Goal: Information Seeking & Learning: Learn about a topic

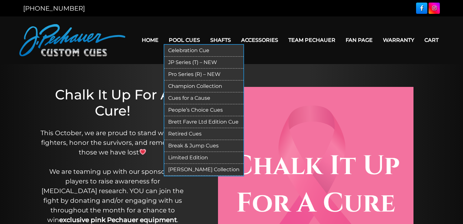
click at [189, 134] on link "Retired Cues" at bounding box center [203, 134] width 79 height 12
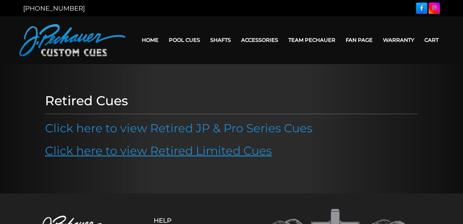
click at [187, 156] on link "Click here to view Retired Limited Cues" at bounding box center [158, 150] width 227 height 14
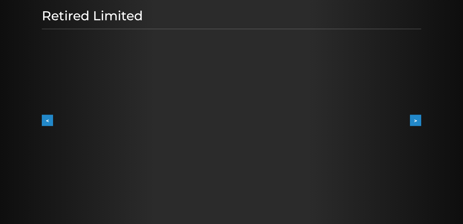
scroll to position [96, 0]
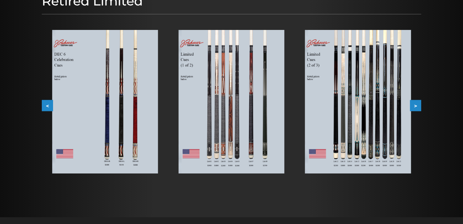
click at [47, 106] on button "<" at bounding box center [47, 105] width 11 height 11
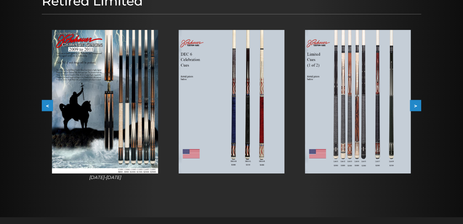
click at [47, 106] on button "<" at bounding box center [47, 105] width 11 height 11
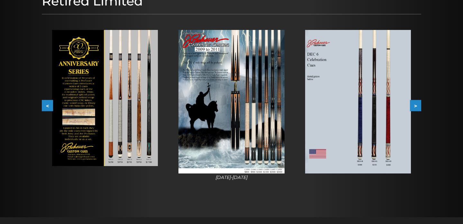
click at [47, 106] on button "<" at bounding box center [47, 105] width 11 height 11
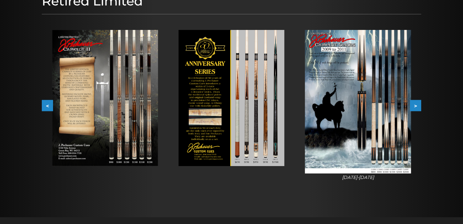
click at [47, 106] on button "<" at bounding box center [47, 105] width 11 height 11
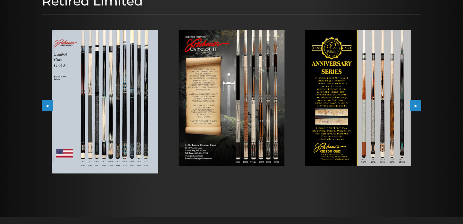
click at [47, 106] on button "<" at bounding box center [47, 105] width 11 height 11
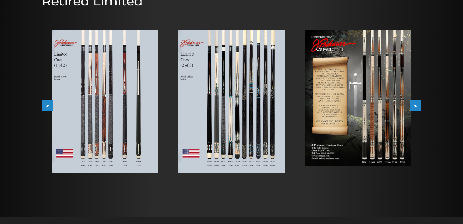
click at [47, 106] on button "<" at bounding box center [47, 105] width 11 height 11
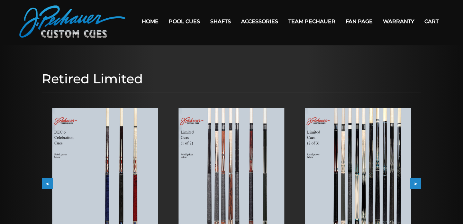
scroll to position [12, 0]
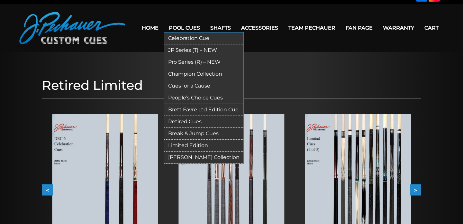
click at [191, 122] on link "Retired Cues" at bounding box center [203, 122] width 79 height 12
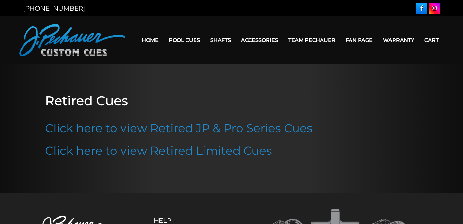
click at [186, 118] on div "Retired Cues Click here to view Retired JP & Pro Series Cues Click here to view…" at bounding box center [231, 129] width 379 height 78
click at [184, 128] on link "Click here to view Retired JP & Pro Series Cues" at bounding box center [179, 128] width 268 height 14
click at [185, 121] on link "Click here to view Retired JP & Pro Series Cues" at bounding box center [179, 128] width 268 height 14
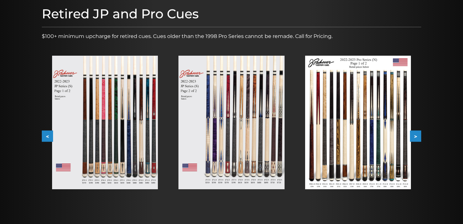
scroll to position [101, 0]
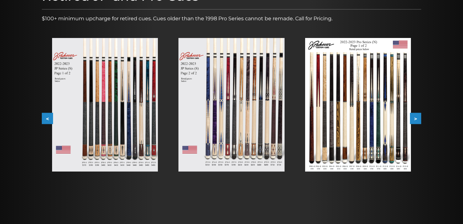
click at [47, 114] on button "<" at bounding box center [47, 118] width 11 height 11
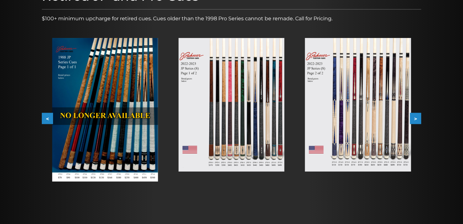
click at [47, 114] on button "<" at bounding box center [47, 118] width 11 height 11
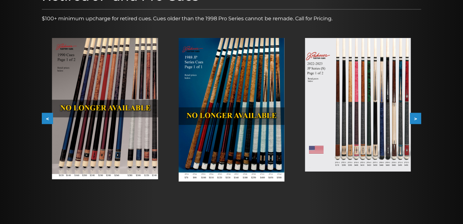
click at [47, 114] on button "<" at bounding box center [47, 118] width 11 height 11
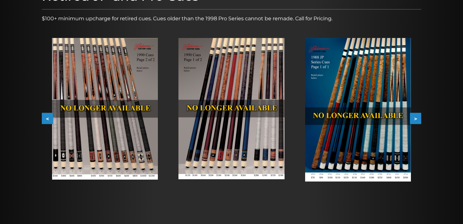
click at [47, 114] on button "<" at bounding box center [47, 118] width 11 height 11
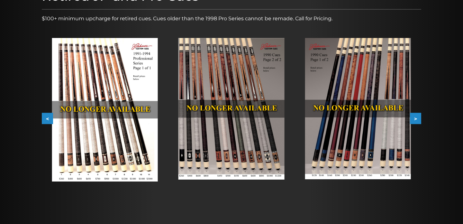
click at [420, 119] on button ">" at bounding box center [415, 118] width 11 height 11
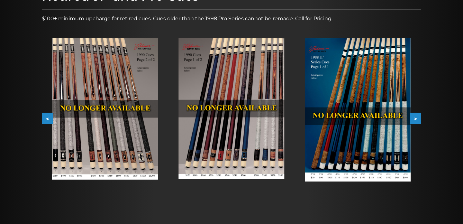
click at [47, 116] on button "<" at bounding box center [47, 118] width 11 height 11
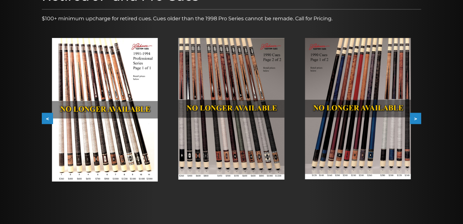
click at [47, 116] on button "<" at bounding box center [47, 118] width 11 height 11
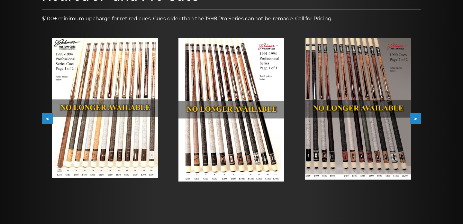
click at [47, 116] on button "<" at bounding box center [47, 118] width 11 height 11
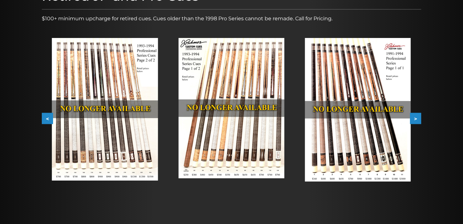
click at [415, 119] on button ">" at bounding box center [415, 118] width 11 height 11
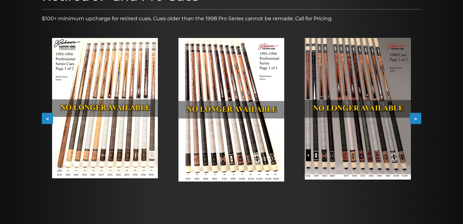
click at [415, 119] on button ">" at bounding box center [415, 118] width 11 height 11
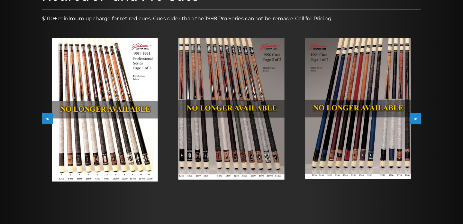
click at [415, 119] on button ">" at bounding box center [415, 118] width 11 height 11
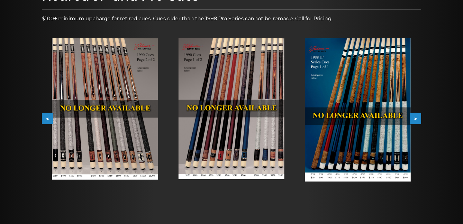
click at [415, 119] on button ">" at bounding box center [415, 118] width 11 height 11
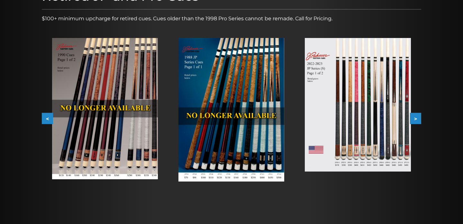
click at [46, 122] on button "<" at bounding box center [47, 118] width 11 height 11
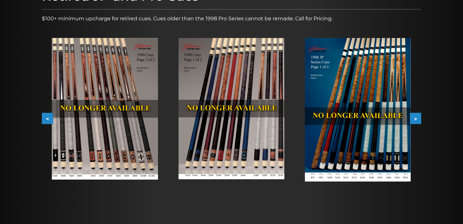
click at [46, 120] on button "<" at bounding box center [47, 118] width 11 height 11
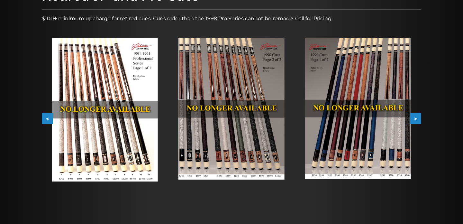
click at [45, 120] on button "<" at bounding box center [47, 118] width 11 height 11
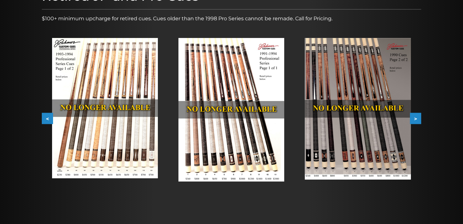
click at [45, 120] on button "<" at bounding box center [47, 118] width 11 height 11
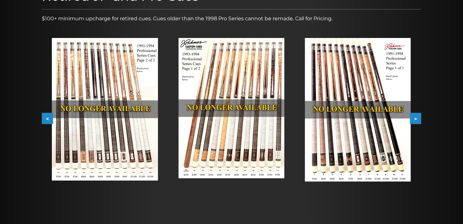
click at [45, 120] on button "<" at bounding box center [47, 118] width 11 height 11
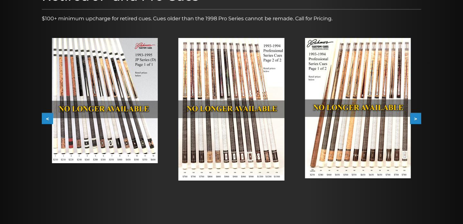
click at [45, 120] on button "<" at bounding box center [47, 118] width 11 height 11
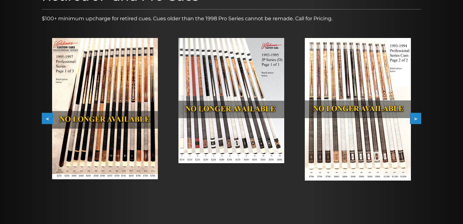
click at [45, 120] on button "<" at bounding box center [47, 118] width 11 height 11
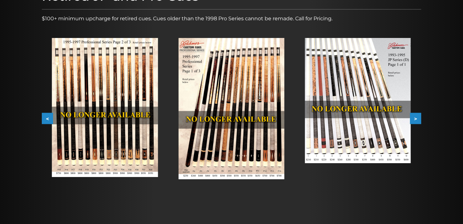
click at [45, 120] on button "<" at bounding box center [47, 118] width 11 height 11
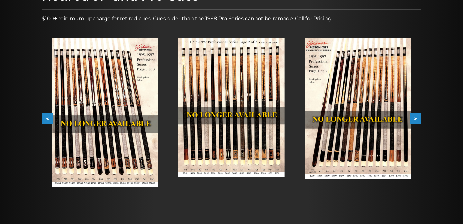
click at [45, 120] on button "<" at bounding box center [47, 118] width 11 height 11
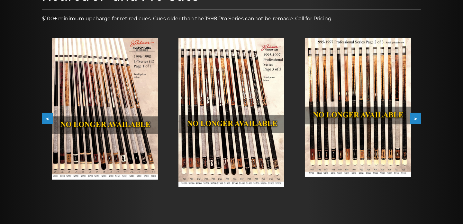
click at [45, 120] on button "<" at bounding box center [47, 118] width 11 height 11
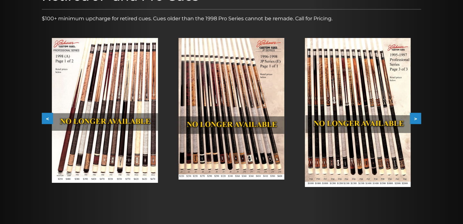
click at [45, 120] on button "<" at bounding box center [47, 118] width 11 height 11
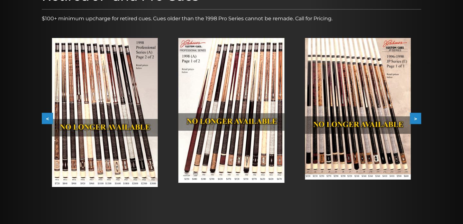
click at [45, 120] on button "<" at bounding box center [47, 118] width 11 height 11
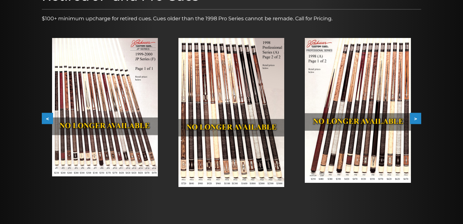
click at [45, 120] on button "<" at bounding box center [47, 118] width 11 height 11
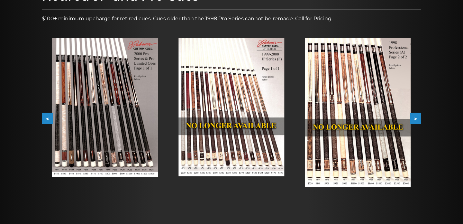
click at [47, 119] on button "<" at bounding box center [47, 118] width 11 height 11
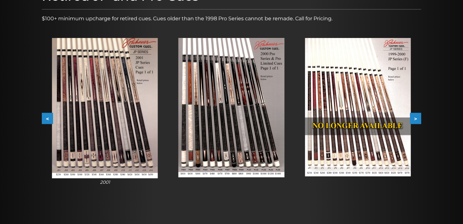
click at [46, 119] on button "<" at bounding box center [47, 118] width 11 height 11
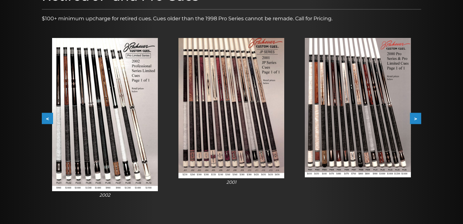
click at [46, 119] on button "<" at bounding box center [47, 118] width 11 height 11
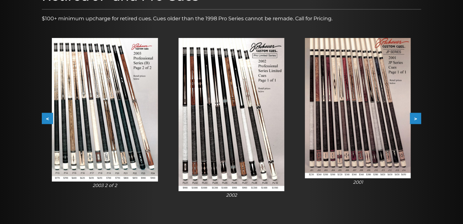
click at [46, 119] on button "<" at bounding box center [47, 118] width 11 height 11
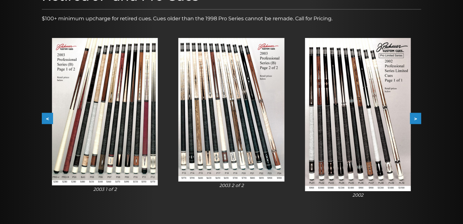
click at [46, 119] on button "<" at bounding box center [47, 118] width 11 height 11
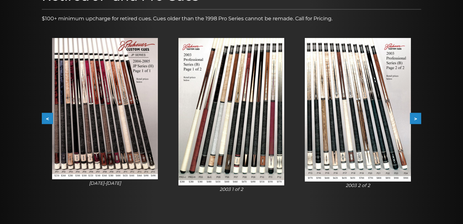
click at [46, 119] on button "<" at bounding box center [47, 118] width 11 height 11
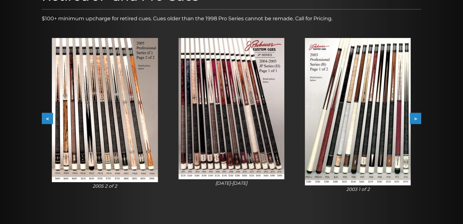
click at [46, 119] on button "<" at bounding box center [47, 118] width 11 height 11
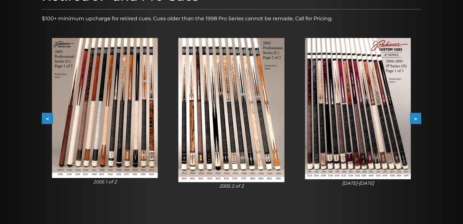
click at [46, 119] on button "<" at bounding box center [47, 118] width 11 height 11
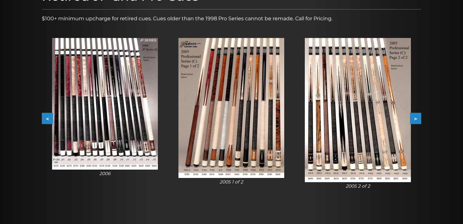
click at [46, 119] on button "<" at bounding box center [47, 118] width 11 height 11
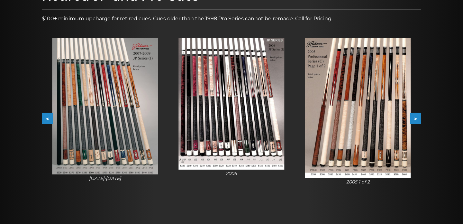
click at [46, 119] on button "<" at bounding box center [47, 118] width 11 height 11
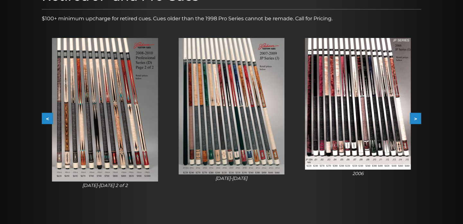
click at [46, 119] on button "<" at bounding box center [47, 118] width 11 height 11
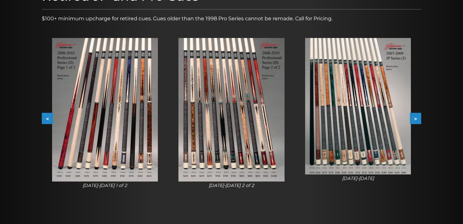
click at [46, 119] on button "<" at bounding box center [47, 118] width 11 height 11
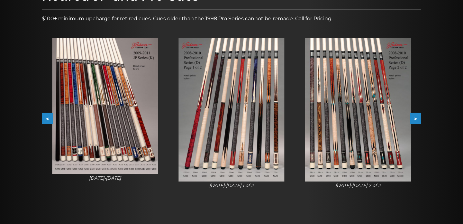
click at [46, 119] on button "<" at bounding box center [47, 118] width 11 height 11
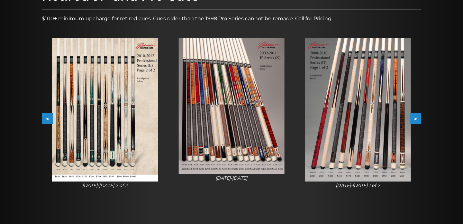
click at [46, 119] on button "<" at bounding box center [47, 118] width 11 height 11
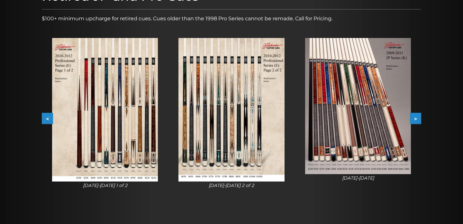
click at [46, 119] on button "<" at bounding box center [47, 118] width 11 height 11
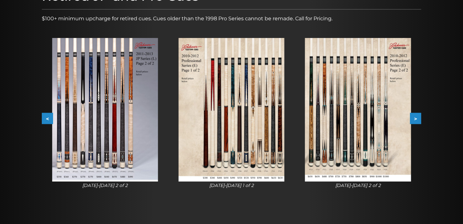
click at [46, 119] on button "<" at bounding box center [47, 118] width 11 height 11
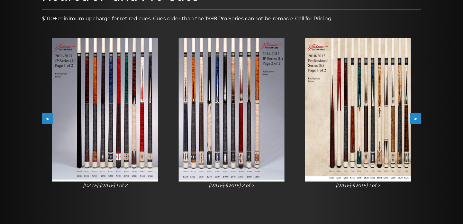
click at [46, 119] on button "<" at bounding box center [47, 118] width 11 height 11
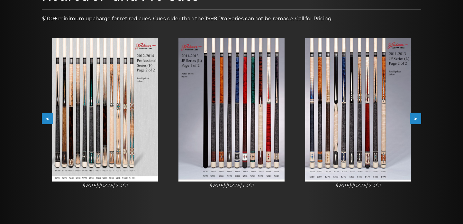
click at [46, 119] on button "<" at bounding box center [47, 118] width 11 height 11
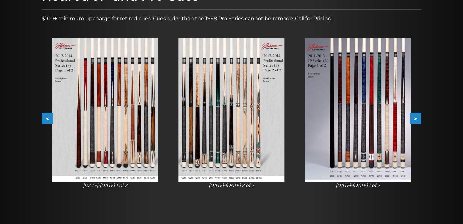
click at [46, 119] on button "<" at bounding box center [47, 118] width 11 height 11
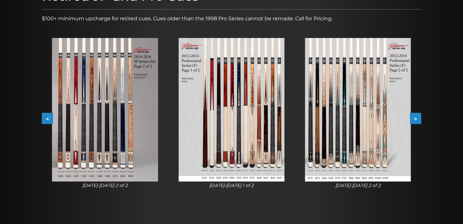
click at [46, 119] on button "<" at bounding box center [47, 118] width 11 height 11
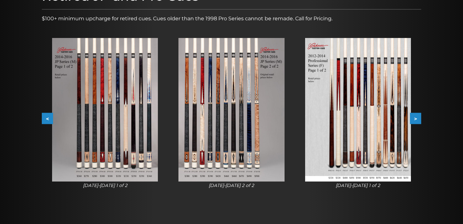
click at [46, 119] on button "<" at bounding box center [47, 118] width 11 height 11
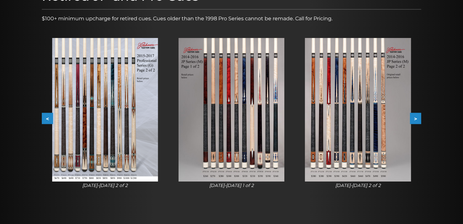
click at [46, 119] on button "<" at bounding box center [47, 118] width 11 height 11
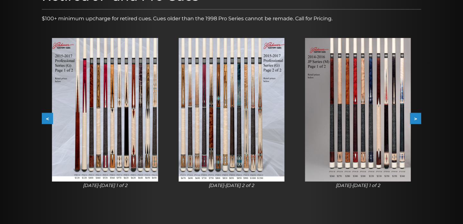
click at [46, 119] on button "<" at bounding box center [47, 118] width 11 height 11
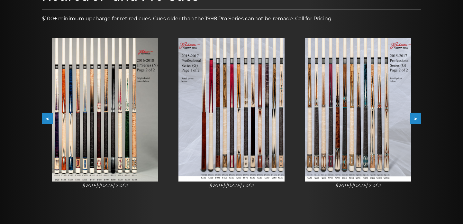
click at [46, 119] on button "<" at bounding box center [47, 118] width 11 height 11
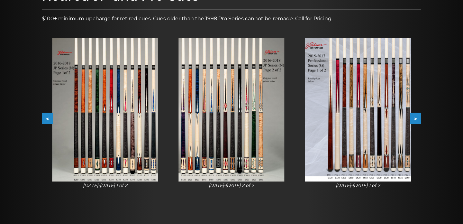
click at [46, 119] on button "<" at bounding box center [47, 118] width 11 height 11
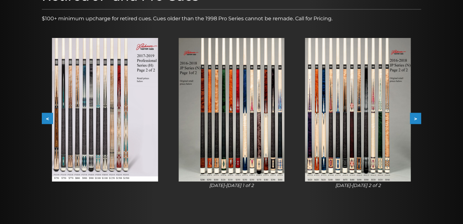
click at [46, 119] on button "<" at bounding box center [47, 118] width 11 height 11
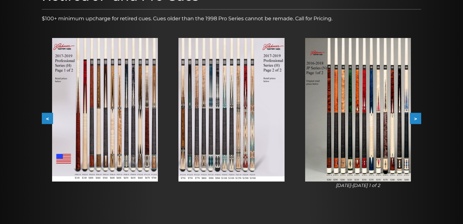
click at [46, 119] on button "<" at bounding box center [47, 118] width 11 height 11
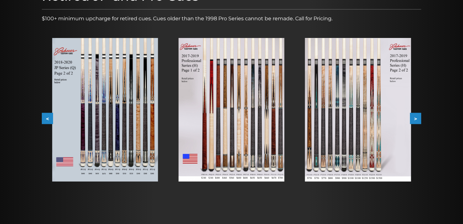
click at [46, 119] on button "<" at bounding box center [47, 118] width 11 height 11
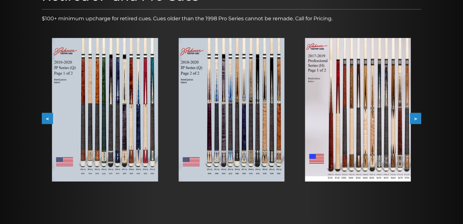
click at [46, 119] on button "<" at bounding box center [47, 118] width 11 height 11
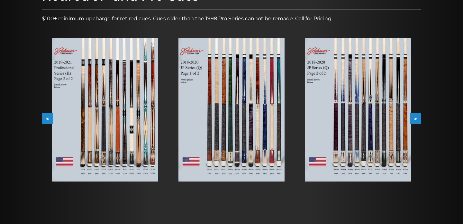
click at [46, 119] on button "<" at bounding box center [47, 118] width 11 height 11
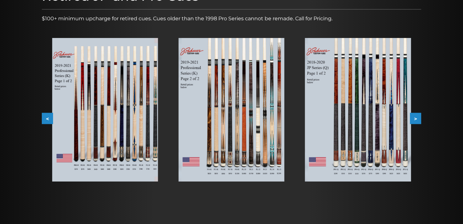
click at [46, 119] on button "<" at bounding box center [47, 118] width 11 height 11
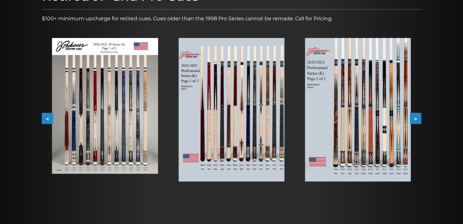
click at [46, 119] on button "<" at bounding box center [47, 118] width 11 height 11
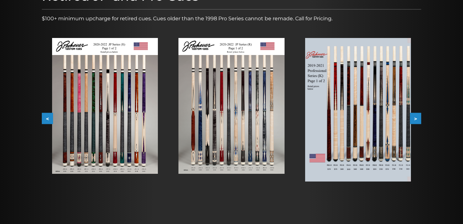
click at [46, 119] on button "<" at bounding box center [47, 118] width 11 height 11
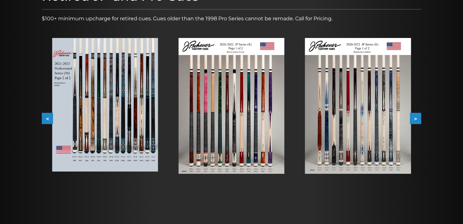
click at [46, 119] on button "<" at bounding box center [47, 118] width 11 height 11
